Goal: Information Seeking & Learning: Learn about a topic

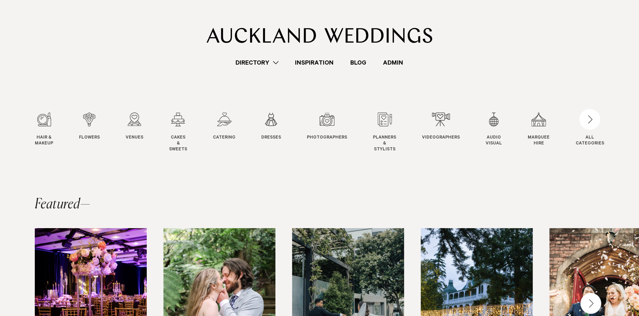
click at [357, 63] on link "Blog" at bounding box center [358, 62] width 33 height 9
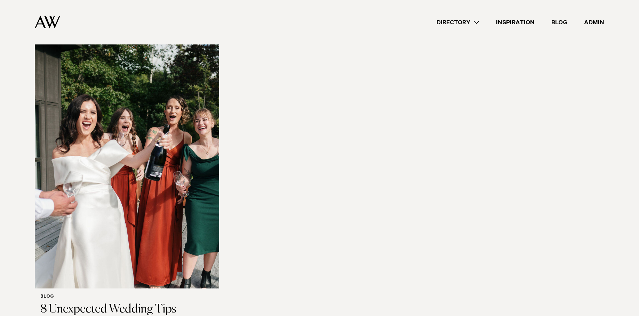
scroll to position [1600, 0]
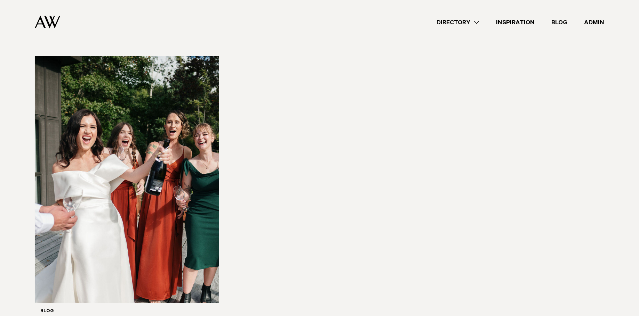
click at [597, 23] on link "Admin" at bounding box center [594, 22] width 37 height 9
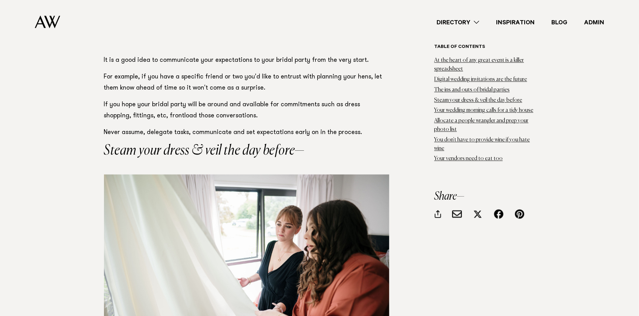
scroll to position [1885, 0]
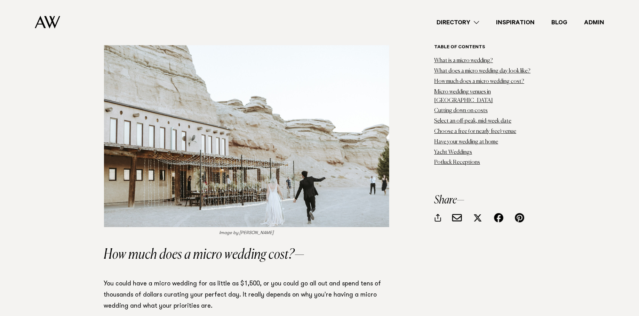
scroll to position [1062, 0]
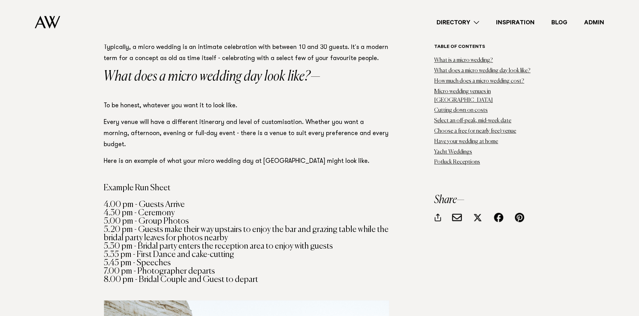
scroll to position [800, 0]
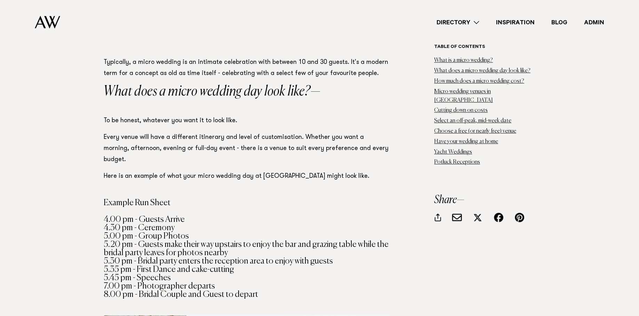
click at [169, 93] on h2 "What does a micro wedding day look like?" at bounding box center [246, 92] width 285 height 14
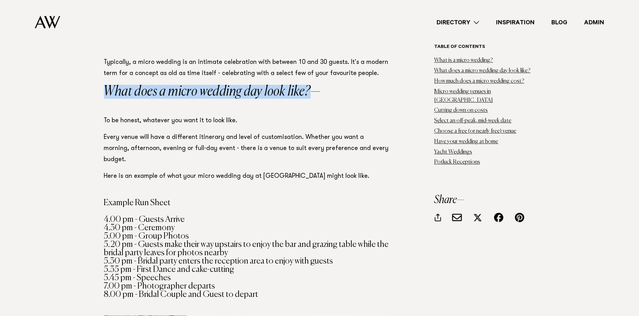
click at [169, 93] on h2 "What does a micro wedding day look like?" at bounding box center [246, 92] width 285 height 14
click at [177, 150] on p "Every venue will have a different itinerary and level of customisation. Whether…" at bounding box center [246, 148] width 285 height 33
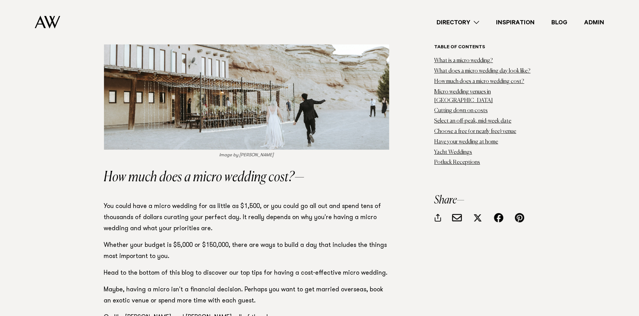
scroll to position [1155, 0]
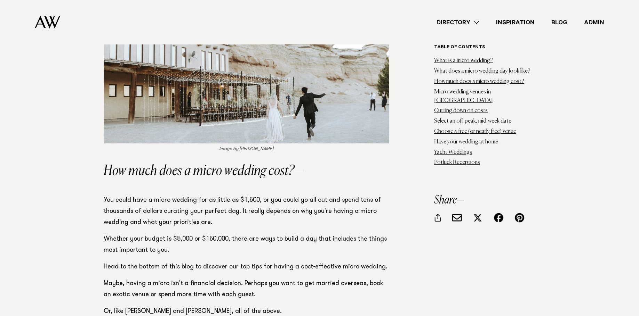
click at [172, 164] on h2 "How much does a micro wedding cost?" at bounding box center [246, 171] width 285 height 14
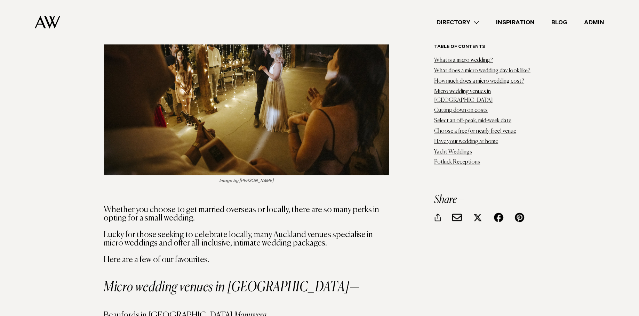
scroll to position [2146, 0]
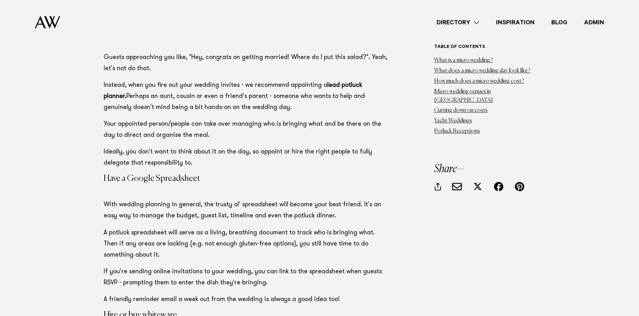
scroll to position [9630, 0]
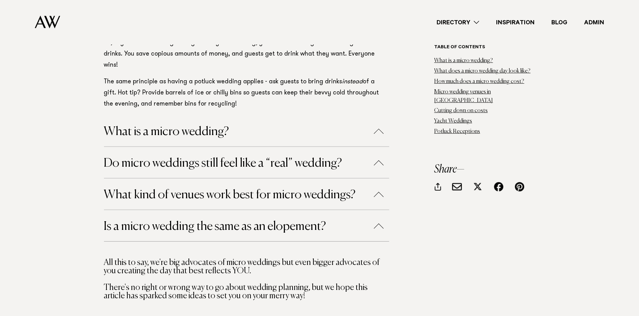
scroll to position [10378, 0]
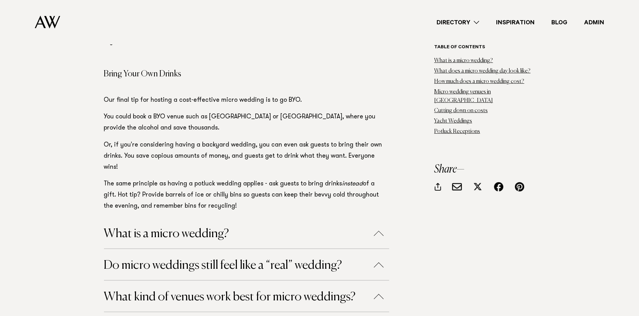
scroll to position [10241, 0]
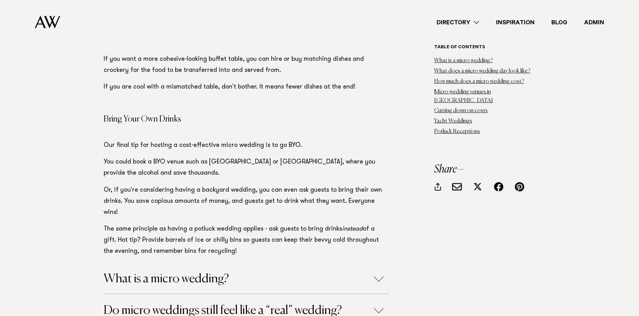
click at [300, 295] on h4 "Do micro weddings still feel like a “real” wedding?" at bounding box center [246, 310] width 285 height 31
click at [305, 305] on button "Do micro weddings still feel like a “real” wedding?" at bounding box center [246, 311] width 285 height 12
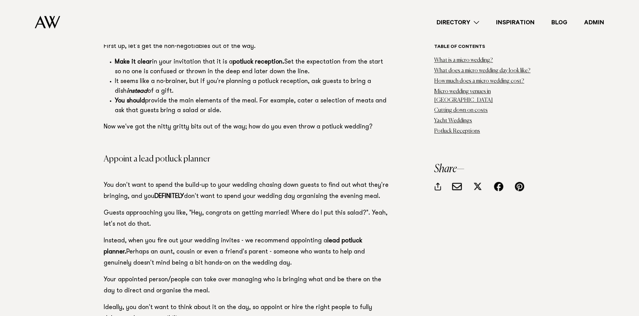
scroll to position [9774, 0]
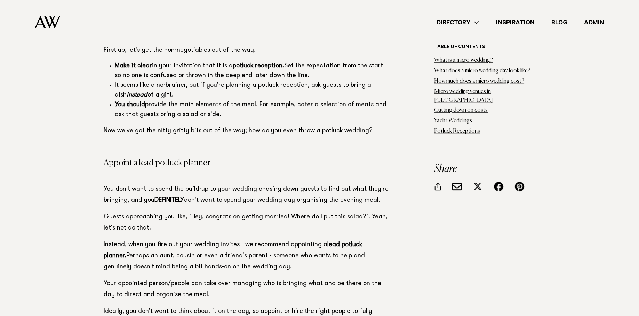
scroll to position [9851, 0]
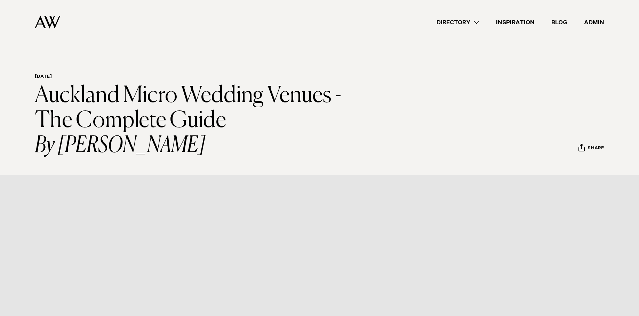
scroll to position [9838, 0]
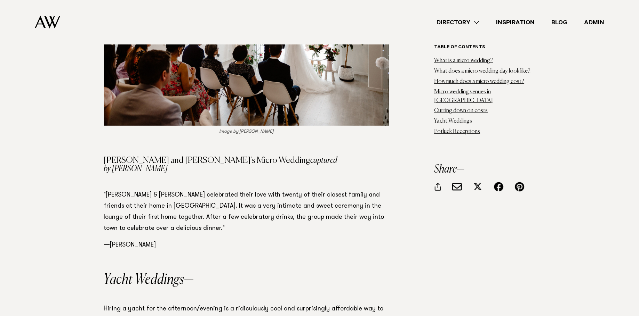
scroll to position [9044, 0]
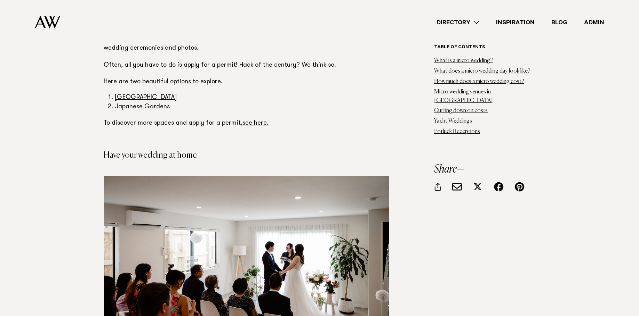
scroll to position [8798, 0]
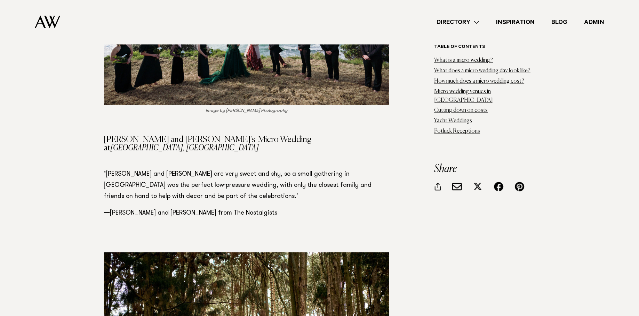
scroll to position [8233, 0]
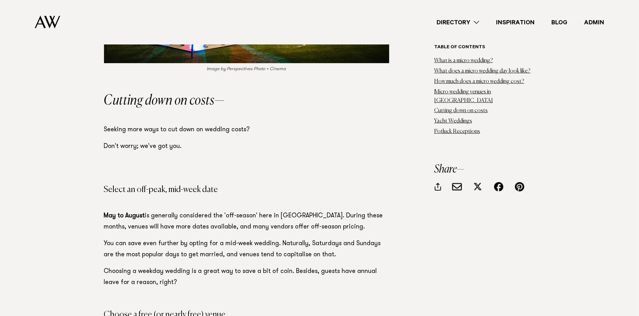
scroll to position [7720, 0]
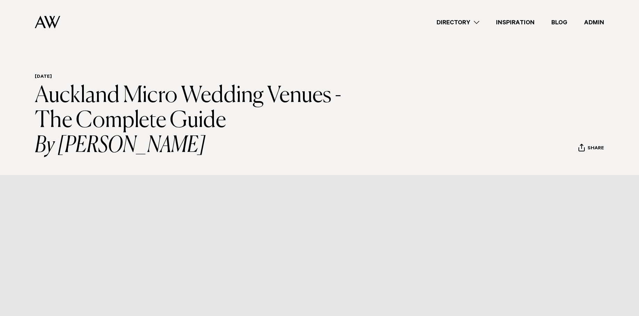
scroll to position [7720, 0]
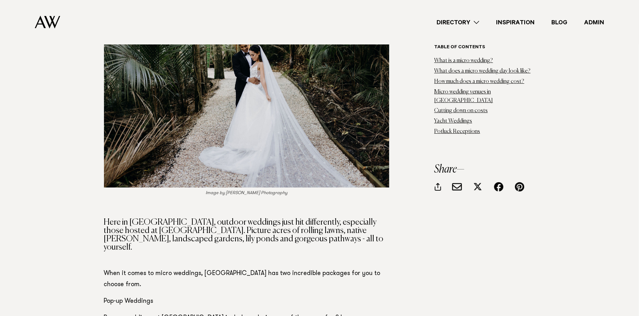
scroll to position [3764, 0]
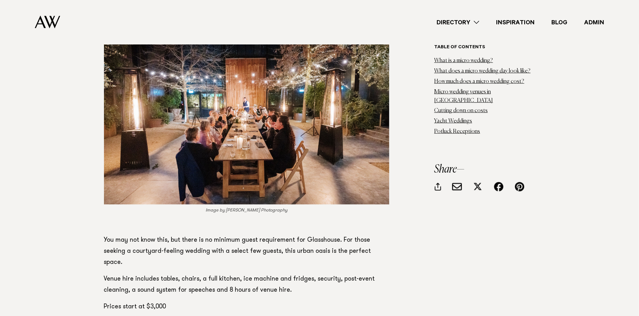
scroll to position [4246, 0]
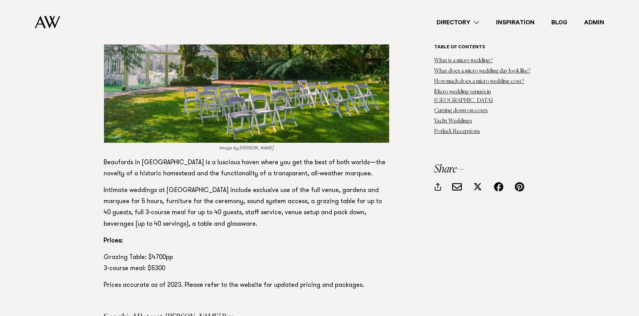
scroll to position [2366, 0]
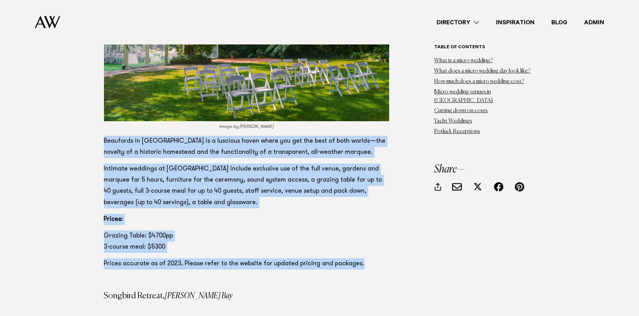
drag, startPoint x: 365, startPoint y: 235, endPoint x: 97, endPoint y: 106, distance: 297.7
copy section "Beaufords in Totara Park is a luscious haven where you get the best of both wor…"
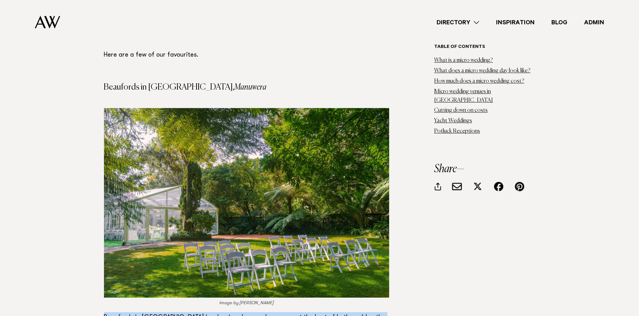
scroll to position [2184, 0]
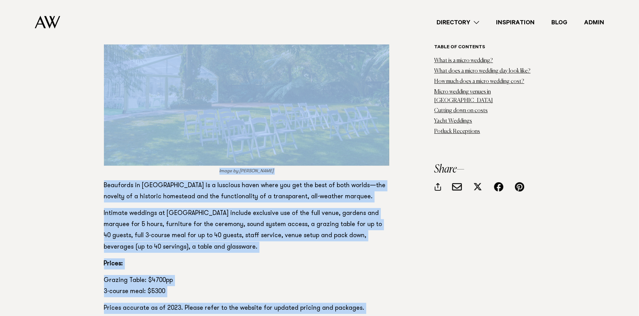
scroll to position [2349, 0]
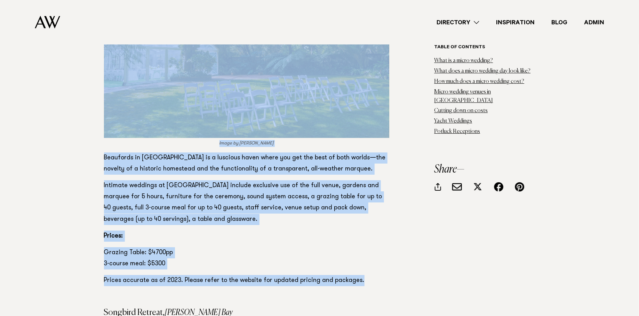
drag, startPoint x: 102, startPoint y: 57, endPoint x: 373, endPoint y: 244, distance: 329.5
copy section "Beaufords in Totara Park, Manuwera Image by Beaufords Beaufords in Totara Park …"
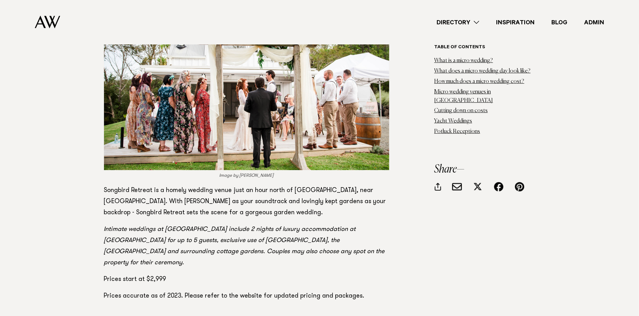
scroll to position [2770, 0]
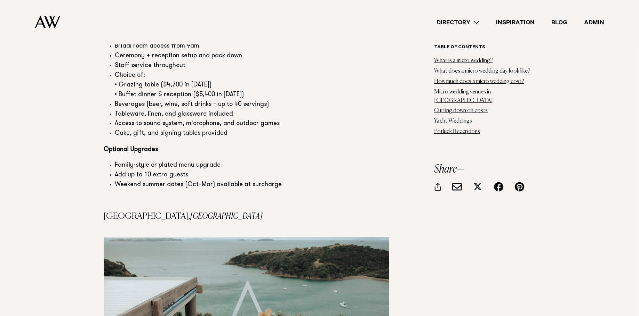
scroll to position [2520, 0]
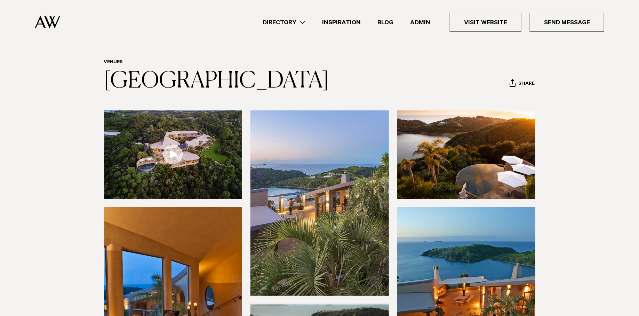
scroll to position [18, 0]
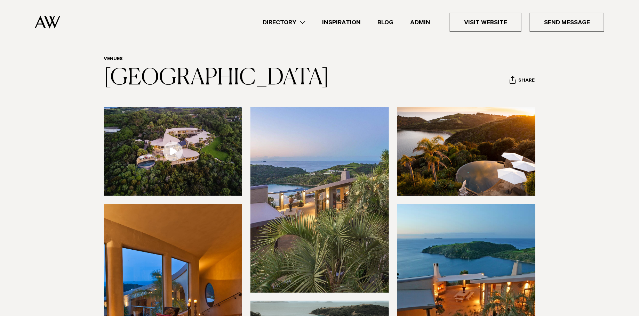
click at [421, 21] on link "Admin" at bounding box center [420, 22] width 37 height 9
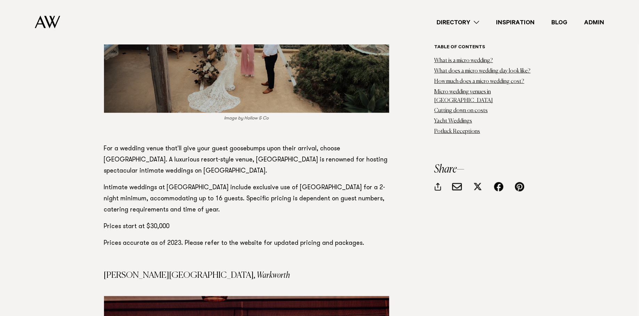
scroll to position [2824, 0]
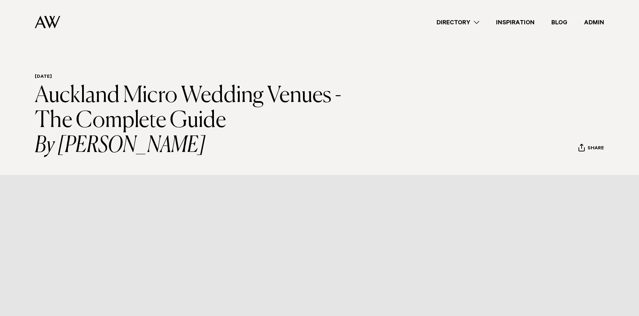
scroll to position [2824, 0]
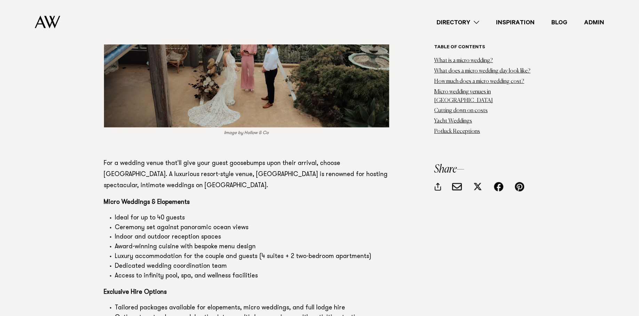
scroll to position [2806, 0]
click at [135, 159] on p "For a wedding venue that'll give your guest goosebumps upon their arrival, choo…" at bounding box center [246, 175] width 285 height 33
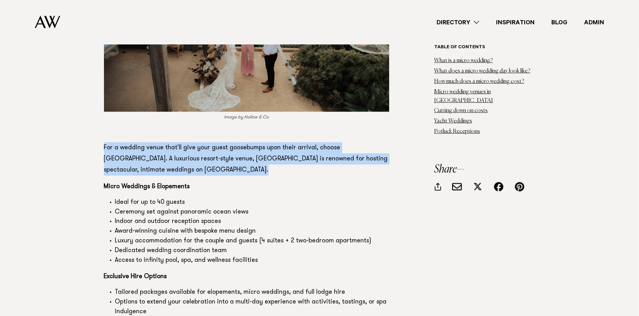
scroll to position [2824, 0]
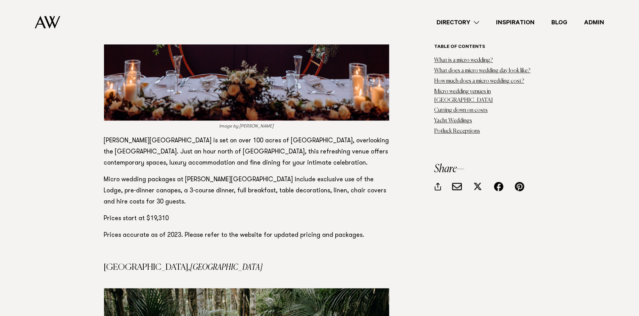
scroll to position [3257, 0]
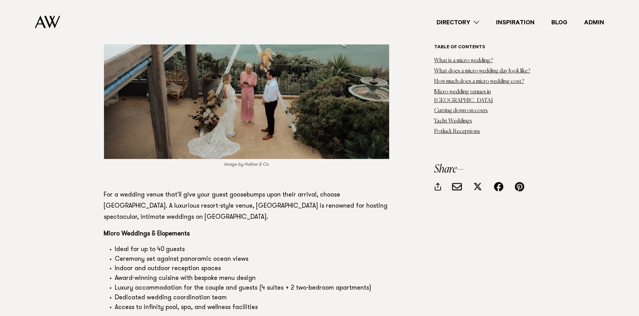
scroll to position [2672, 0]
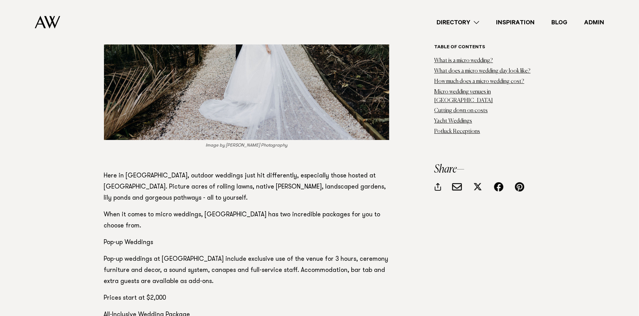
scroll to position [3651, 0]
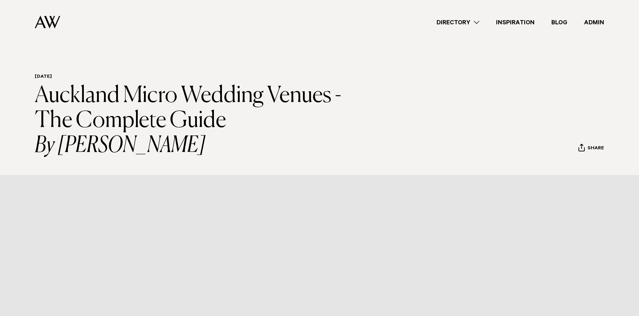
scroll to position [3651, 0]
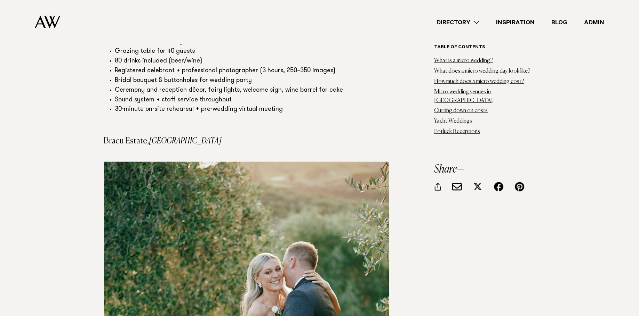
scroll to position [4051, 0]
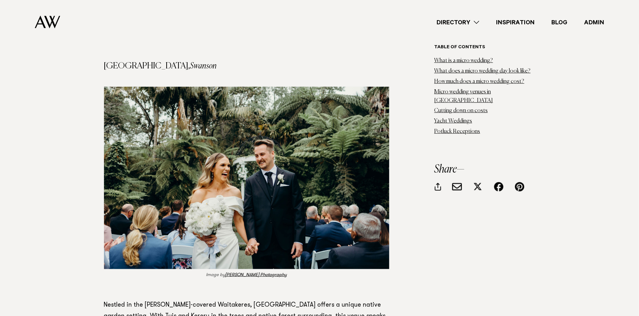
scroll to position [5388, 0]
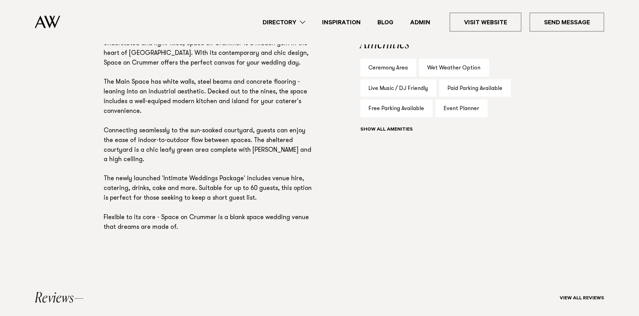
scroll to position [465, 0]
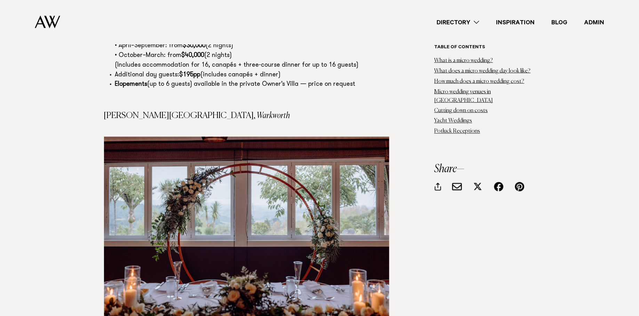
scroll to position [3046, 0]
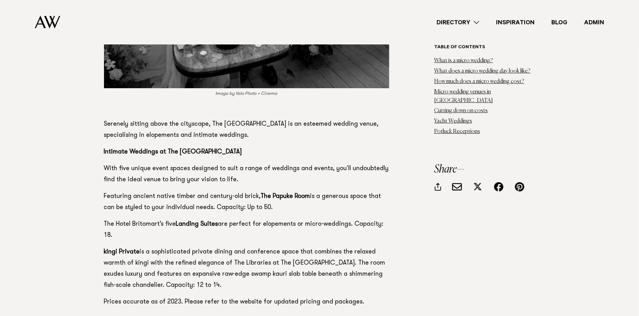
scroll to position [6324, 0]
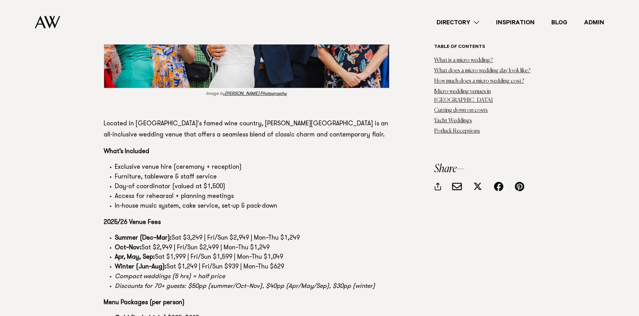
scroll to position [6372, 0]
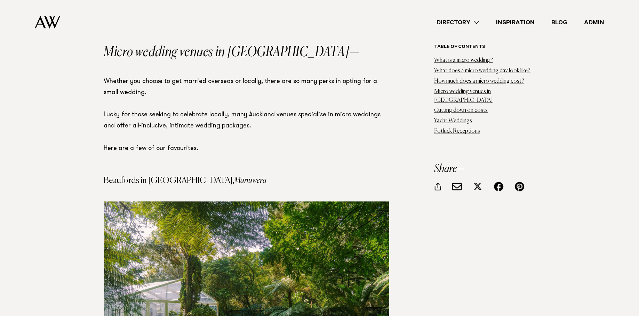
scroll to position [2099, 0]
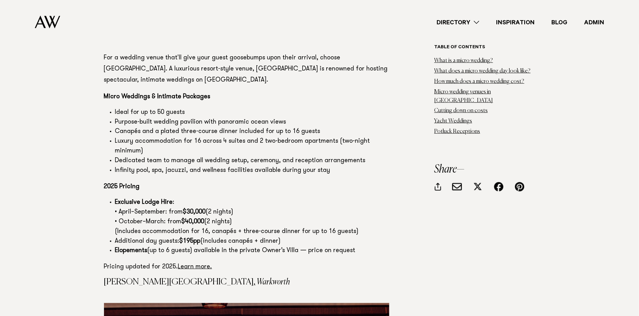
scroll to position [2946, 0]
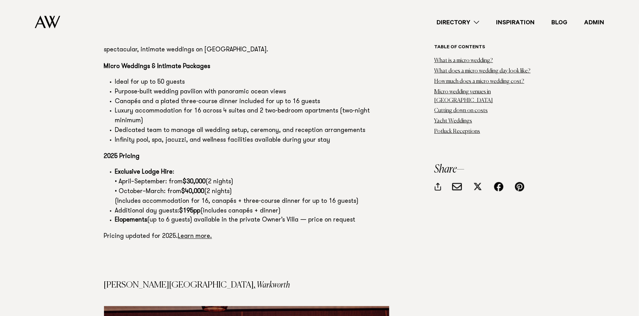
scroll to position [2945, 0]
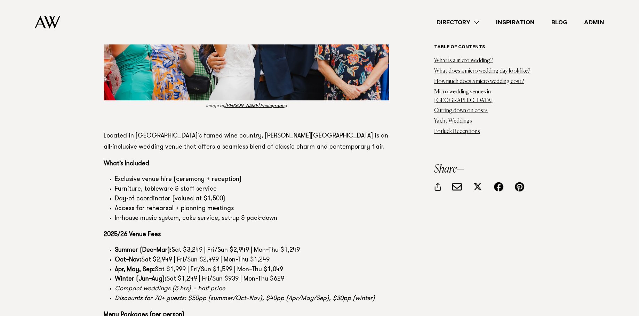
scroll to position [6164, 0]
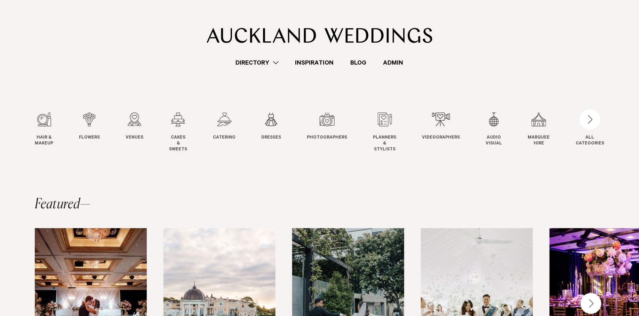
click at [399, 62] on link "Admin" at bounding box center [393, 62] width 37 height 9
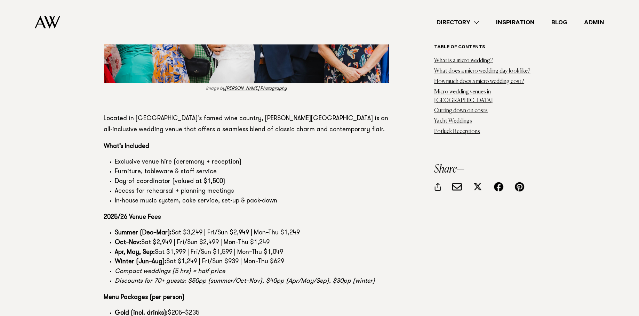
scroll to position [6178, 0]
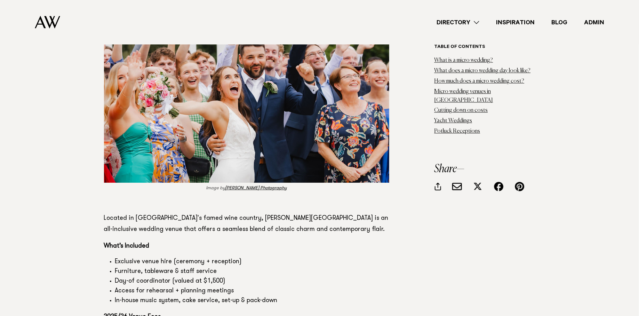
scroll to position [6071, 0]
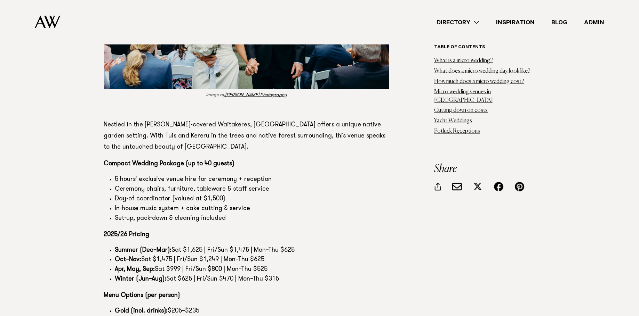
scroll to position [5657, 0]
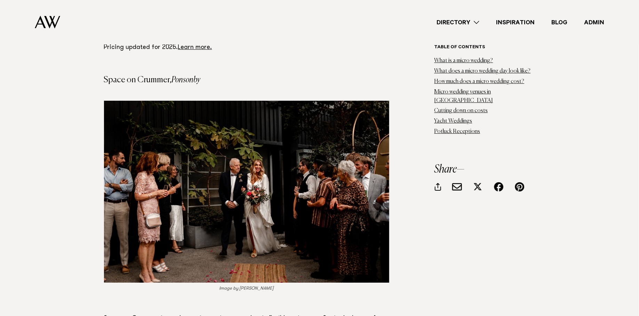
scroll to position [4846, 0]
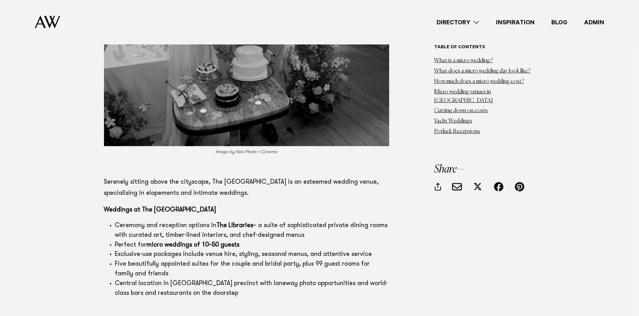
scroll to position [6346, 0]
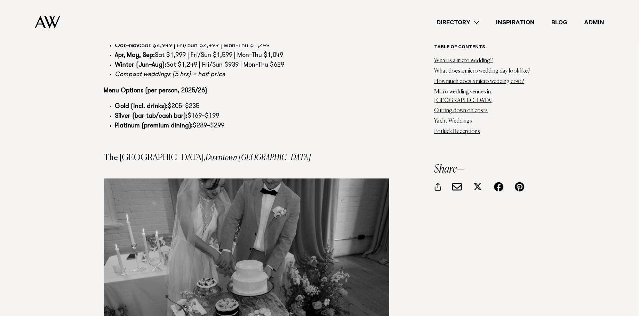
click at [593, 22] on link "Admin" at bounding box center [594, 22] width 37 height 9
